Goal: Information Seeking & Learning: Learn about a topic

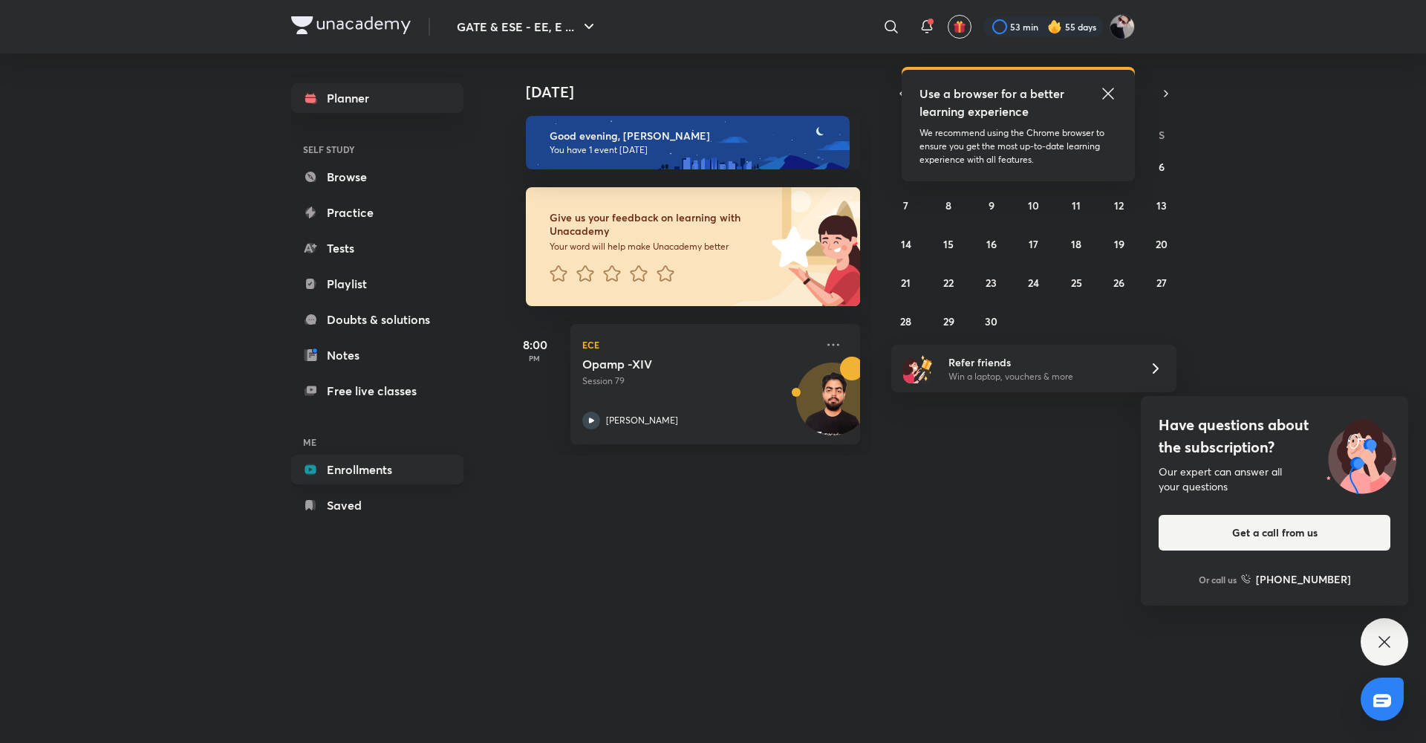
click at [425, 463] on link "Enrollments" at bounding box center [377, 469] width 172 height 30
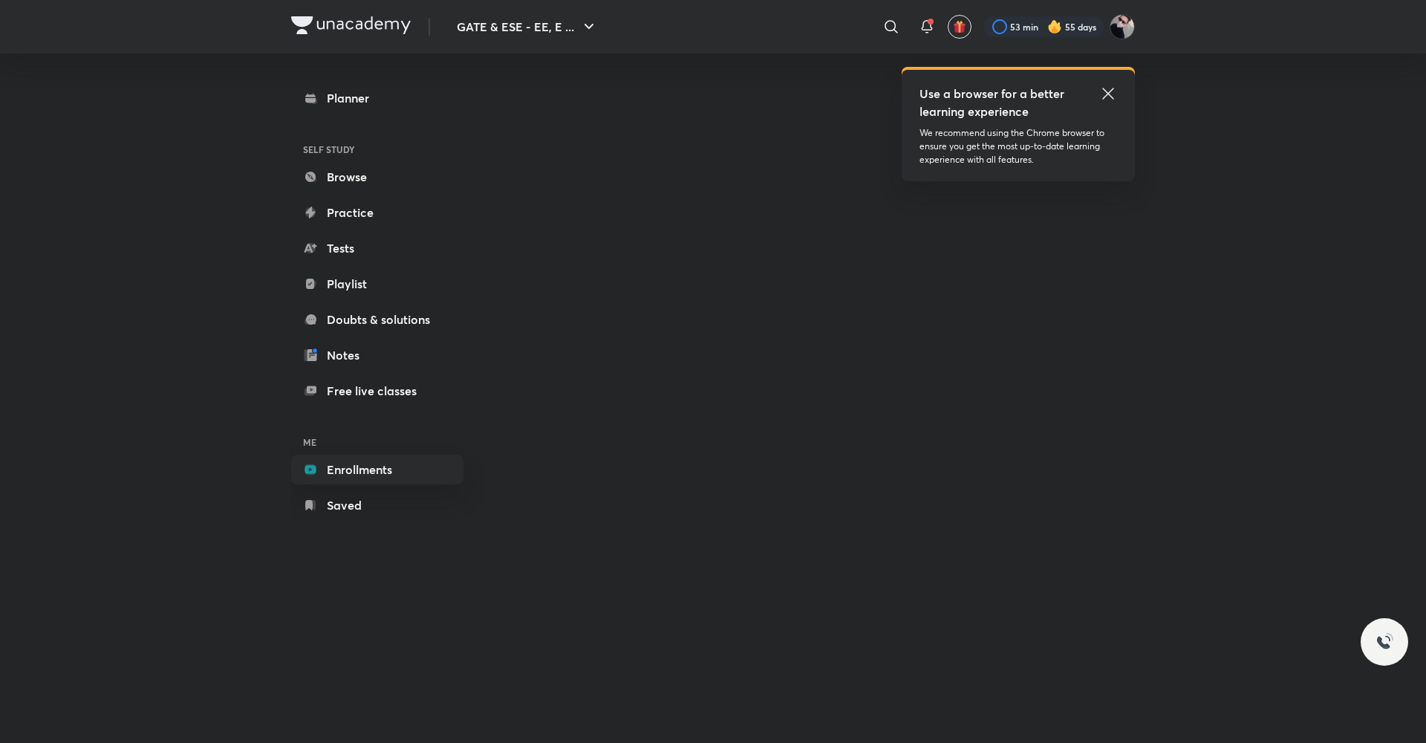
click at [1106, 89] on icon at bounding box center [1108, 94] width 18 height 18
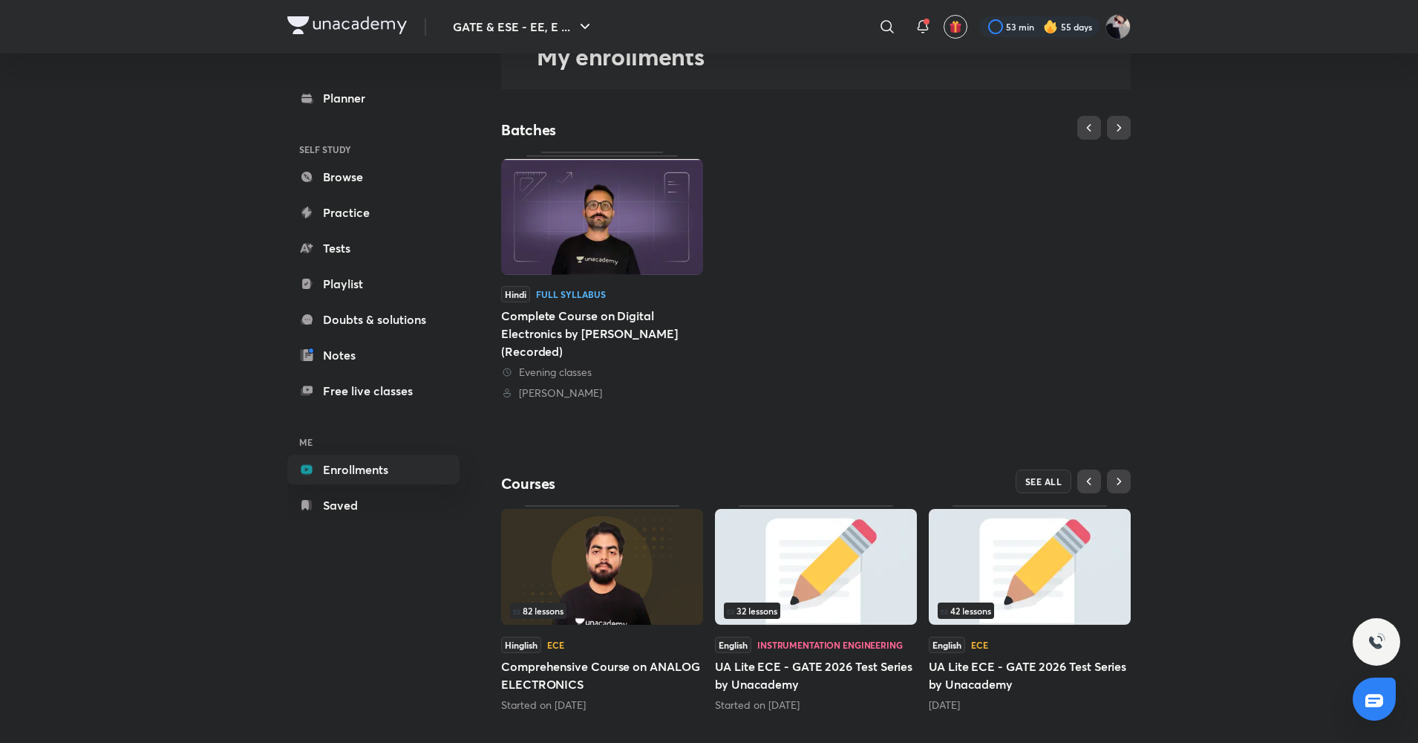
scroll to position [91, 0]
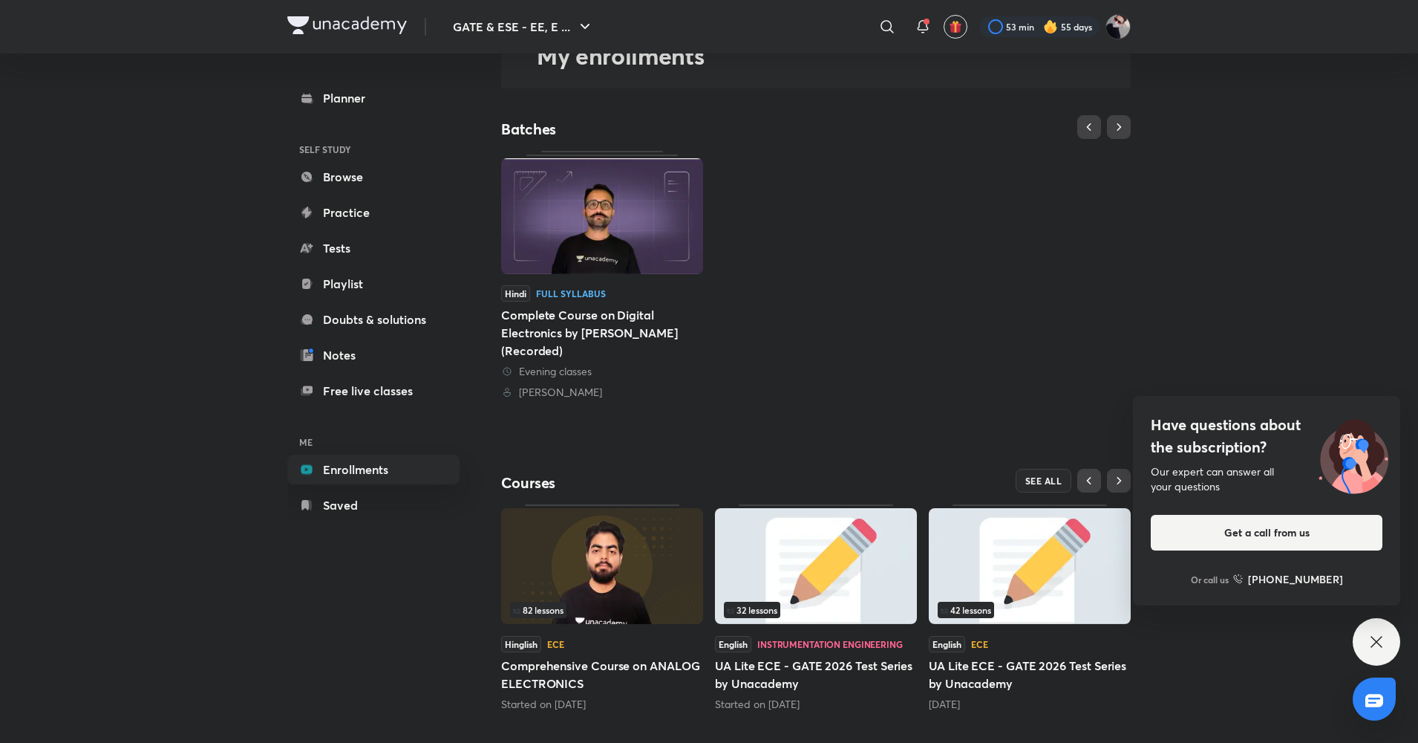
click at [616, 617] on div "82 lessons" at bounding box center [602, 609] width 184 height 16
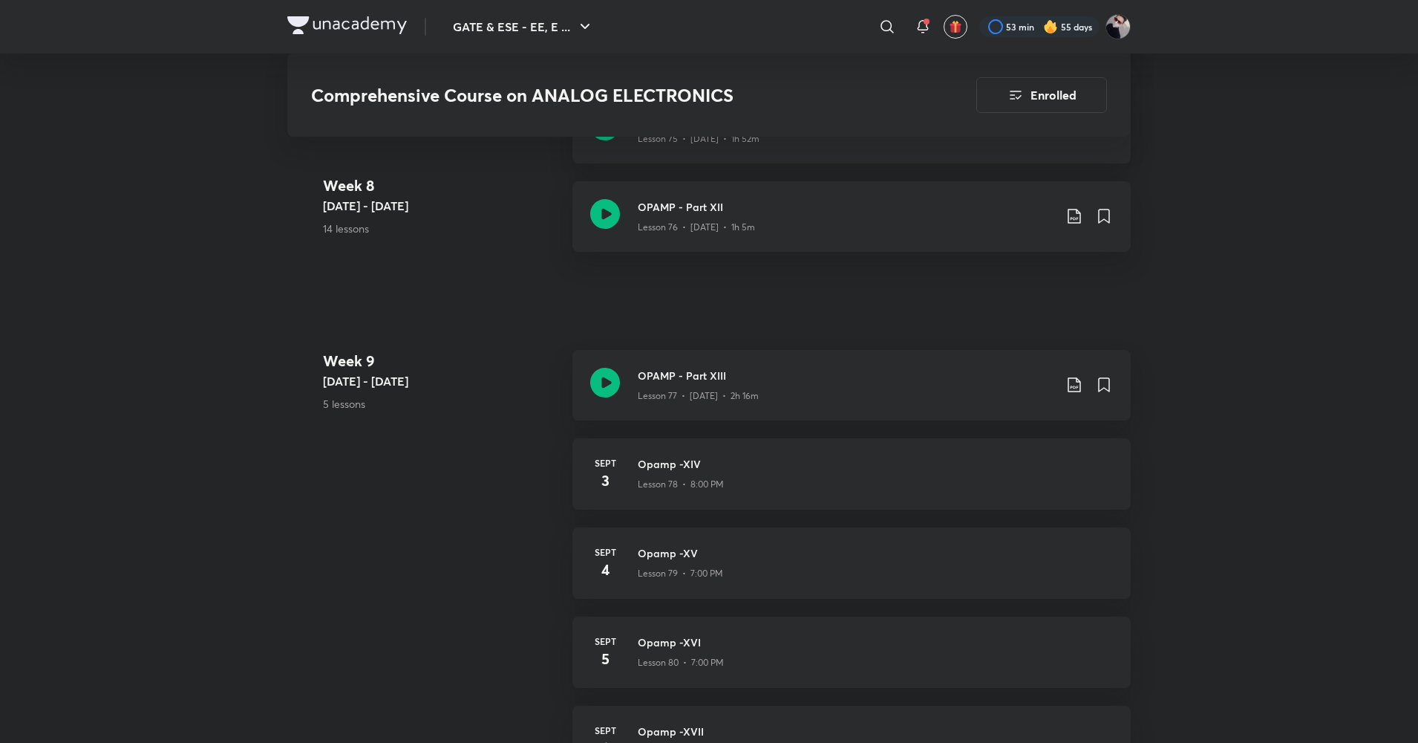
scroll to position [8030, 0]
click at [602, 379] on icon at bounding box center [605, 382] width 30 height 30
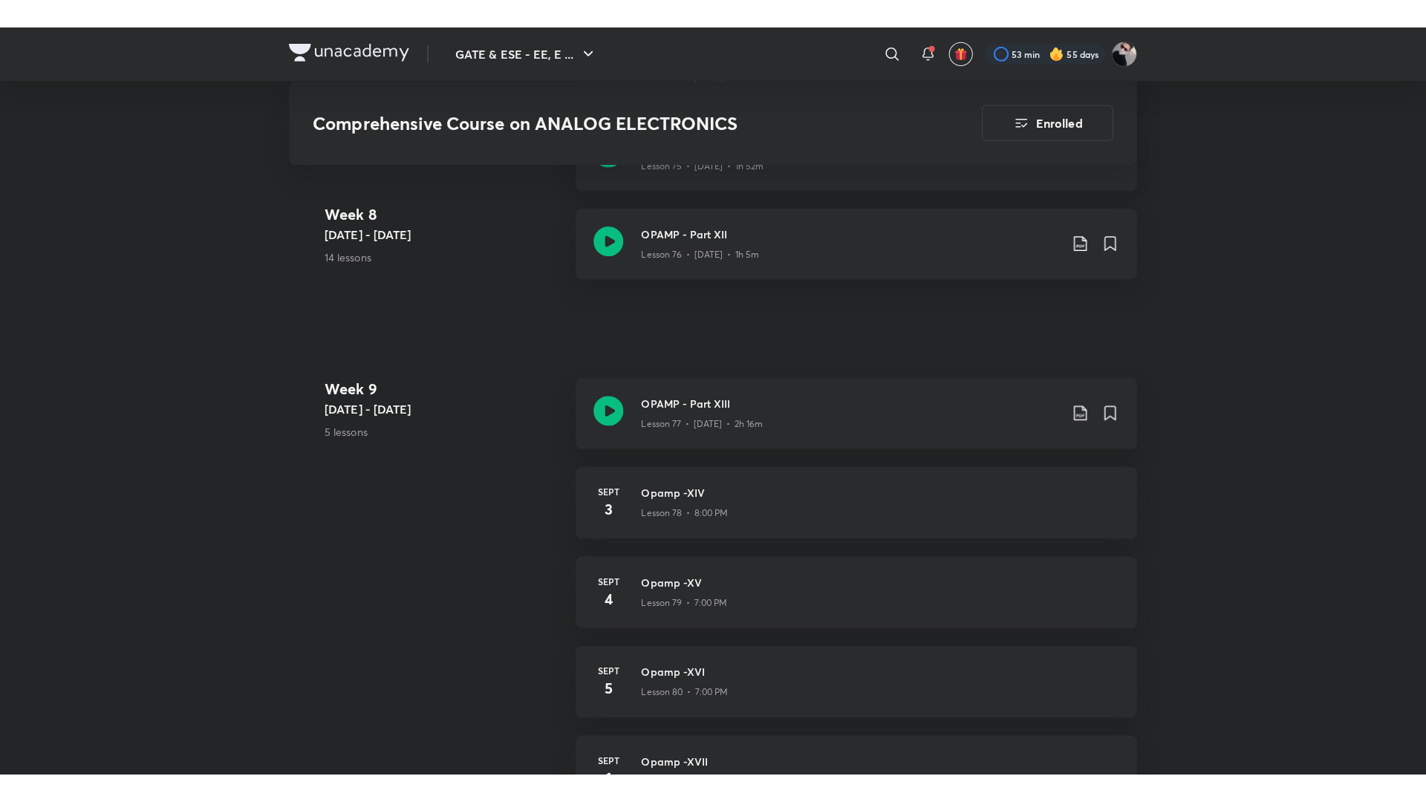
scroll to position [8680, 0]
